Goal: Use online tool/utility: Utilize a website feature to perform a specific function

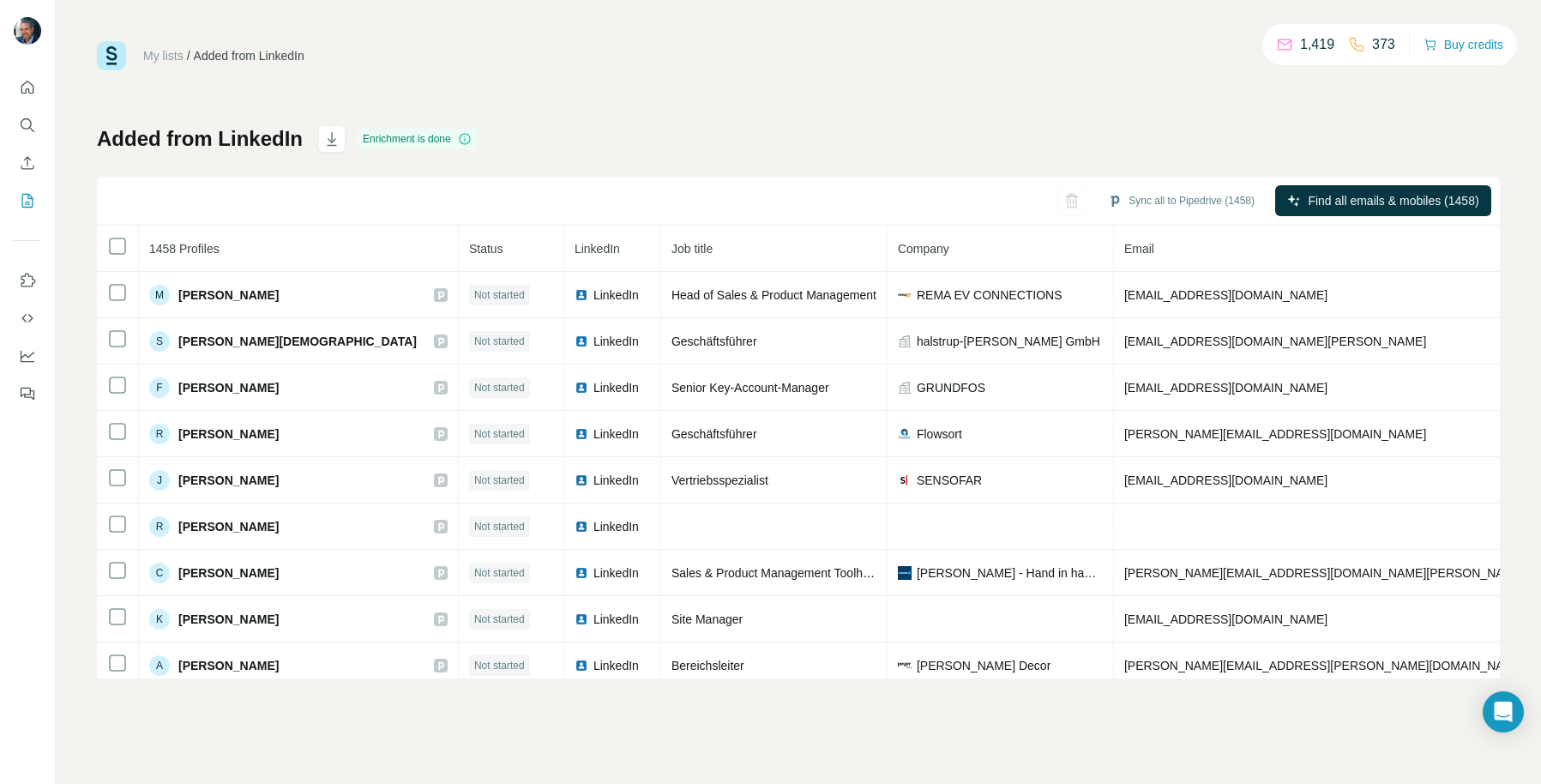
click at [635, 126] on div "Added from LinkedIn Enrichment is done Sync all to Pipedrive (1458) Find all em…" at bounding box center [799, 402] width 1404 height 553
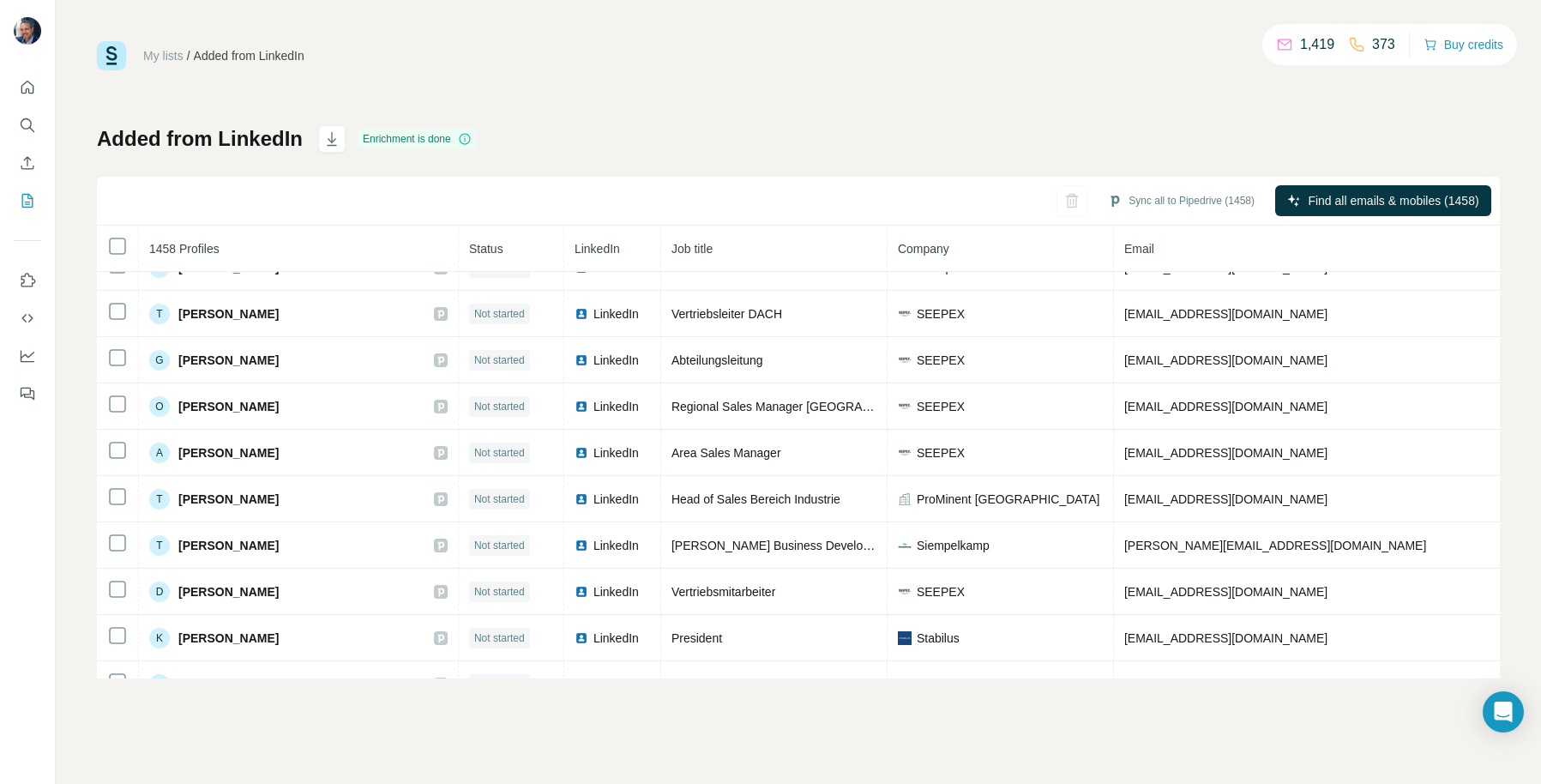
scroll to position [9290, 0]
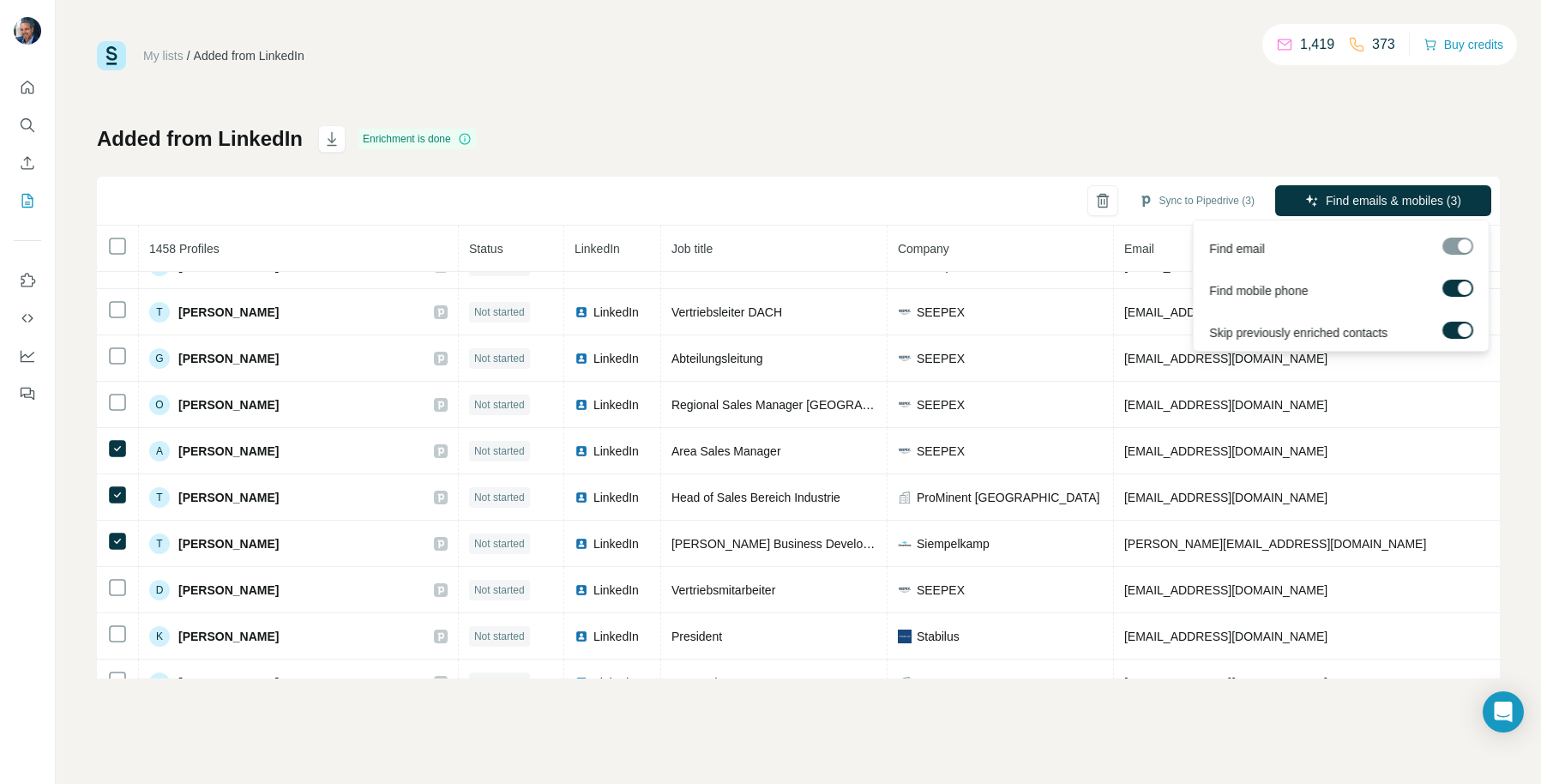
click at [1459, 284] on div at bounding box center [1466, 288] width 14 height 14
click at [1411, 195] on span "Find emails (3)" at bounding box center [1422, 201] width 79 height 18
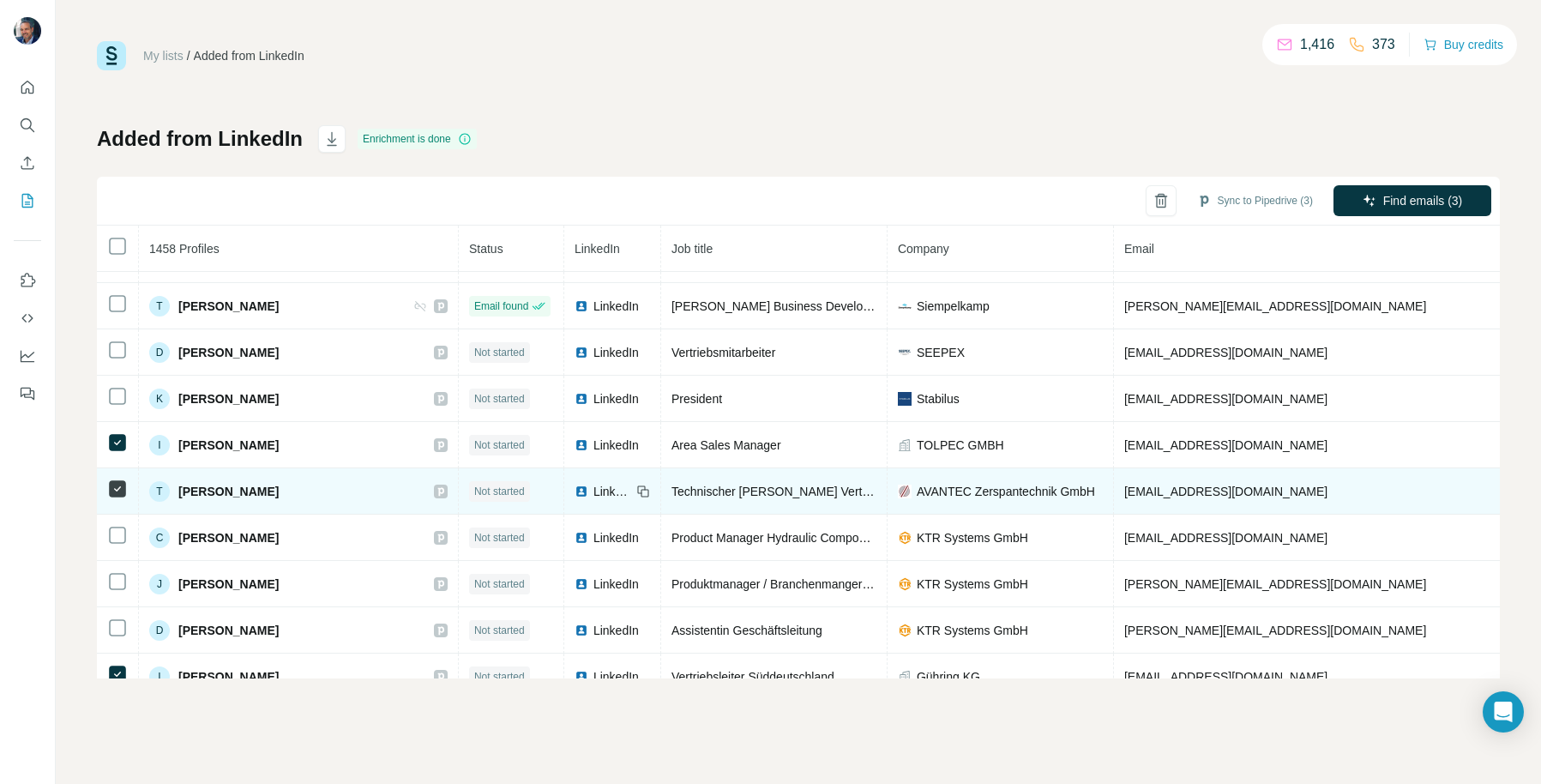
scroll to position [9601, 0]
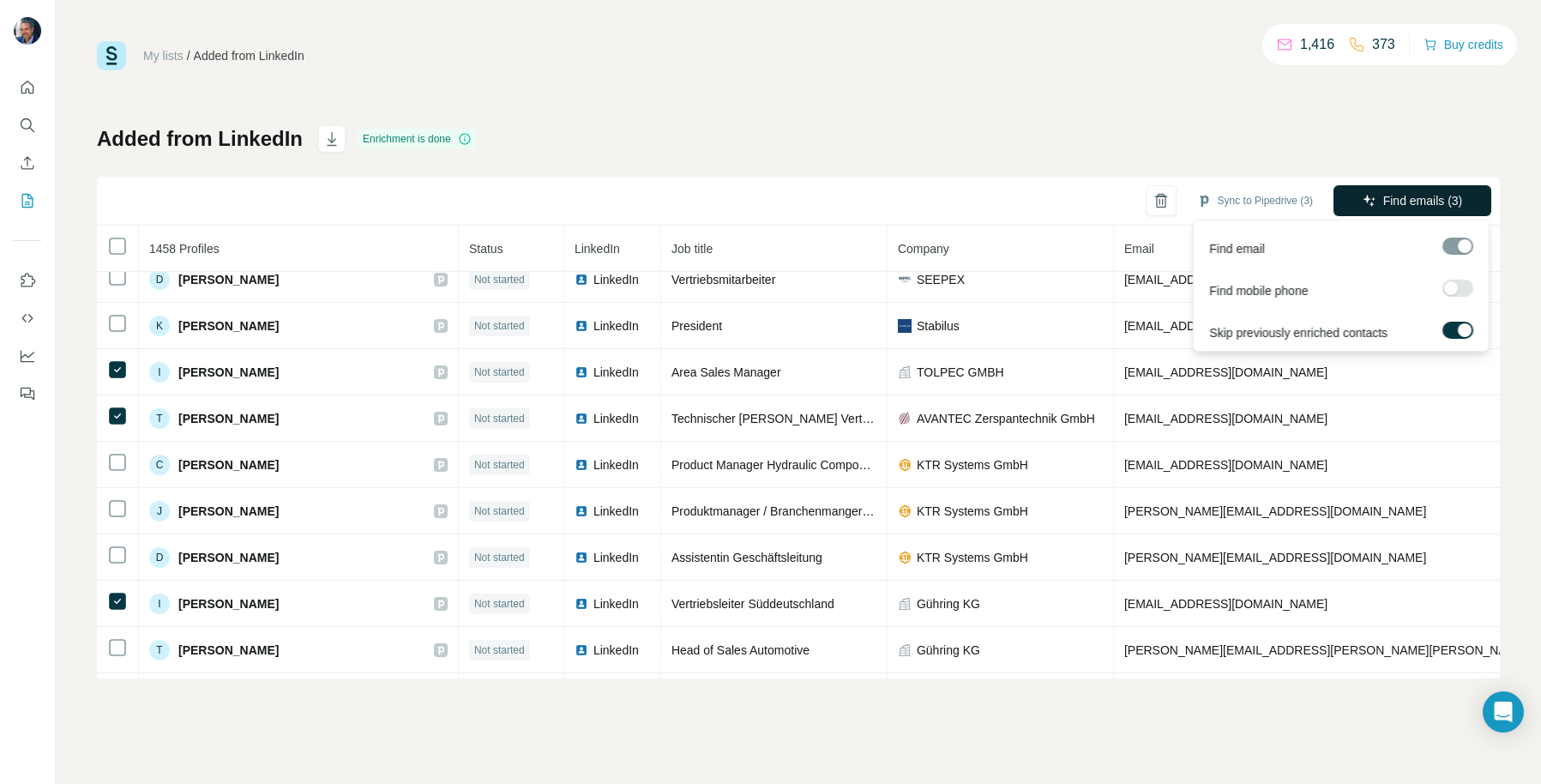
click at [1406, 199] on span "Find emails (3)" at bounding box center [1422, 201] width 79 height 18
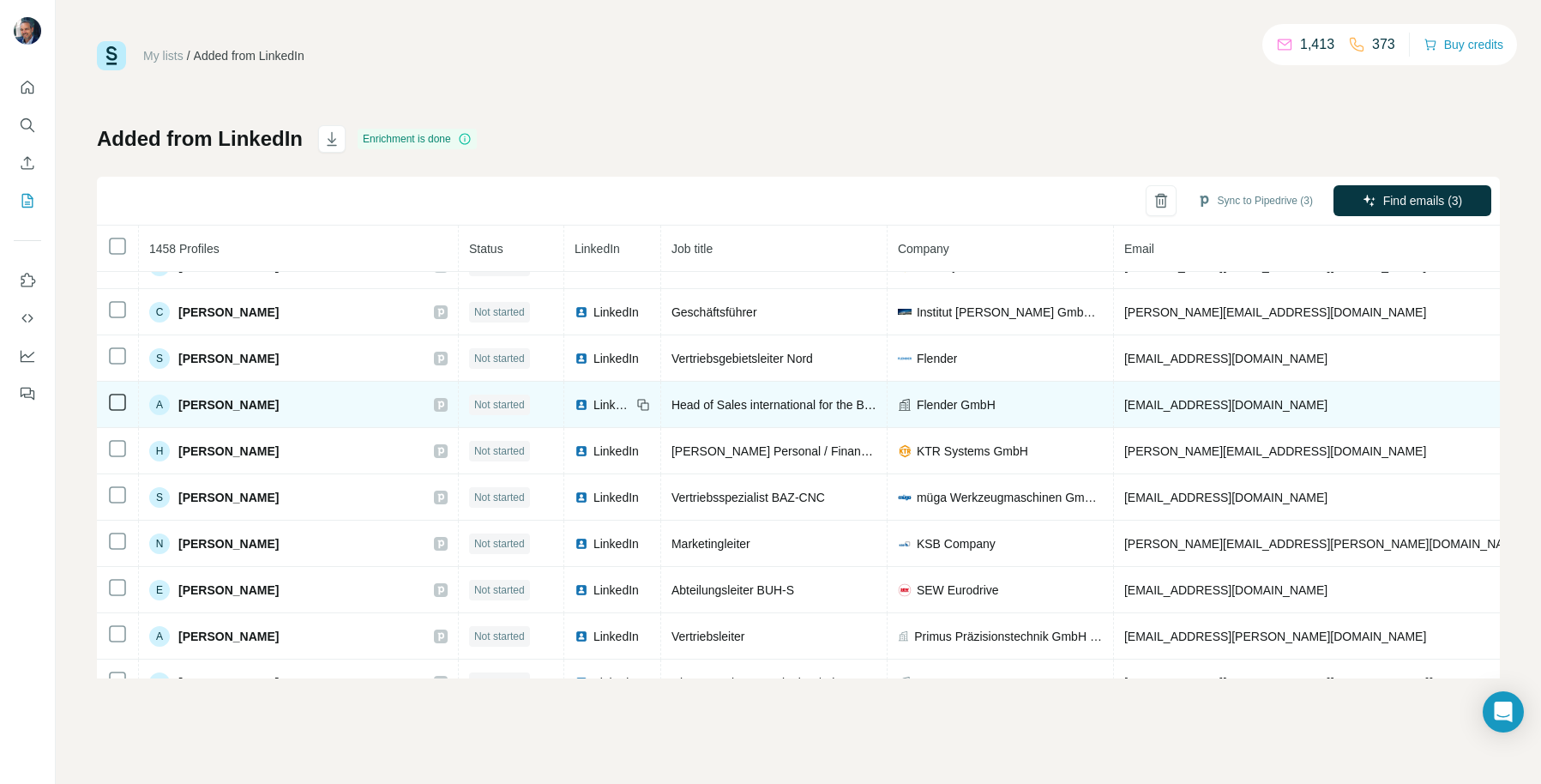
scroll to position [10220, 0]
